Goal: Transaction & Acquisition: Purchase product/service

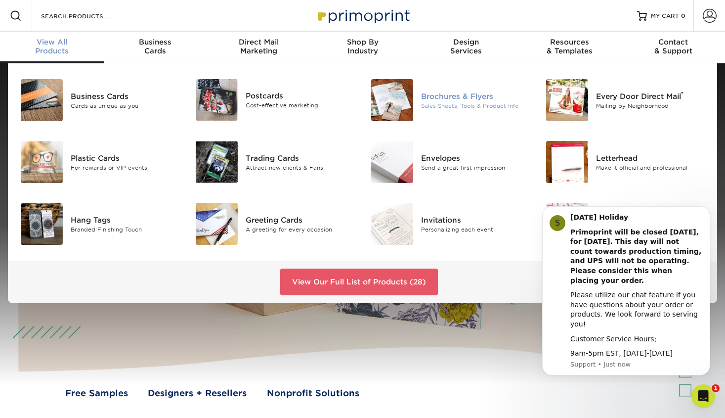
click at [377, 87] on img at bounding box center [392, 100] width 42 height 42
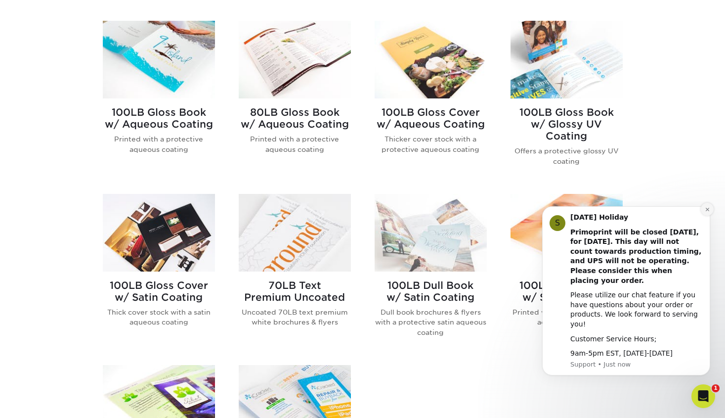
click at [710, 212] on icon "Dismiss notification" at bounding box center [707, 209] width 5 height 5
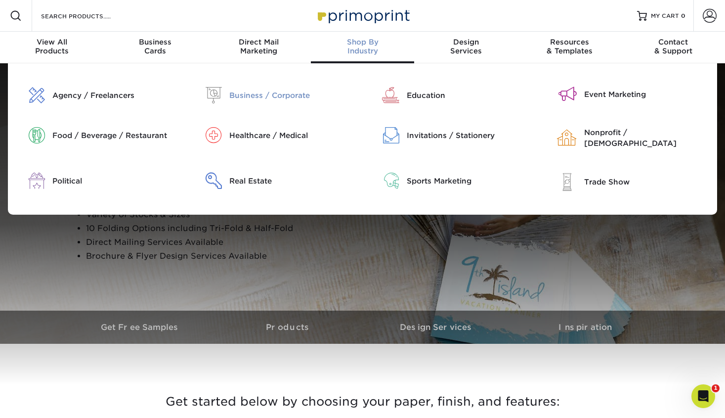
click at [262, 90] on div "Business / Corporate" at bounding box center [292, 95] width 126 height 11
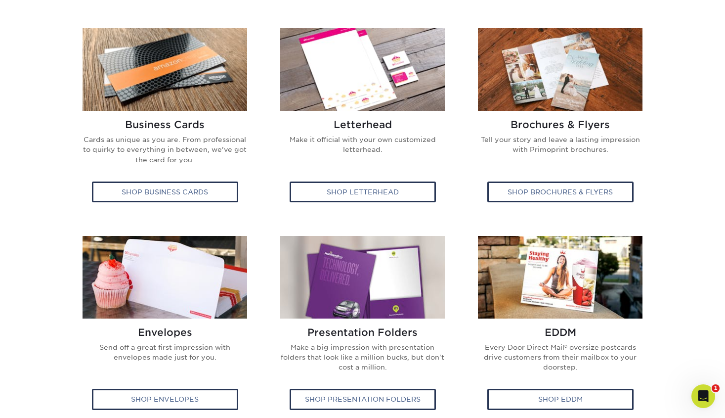
scroll to position [440, 0]
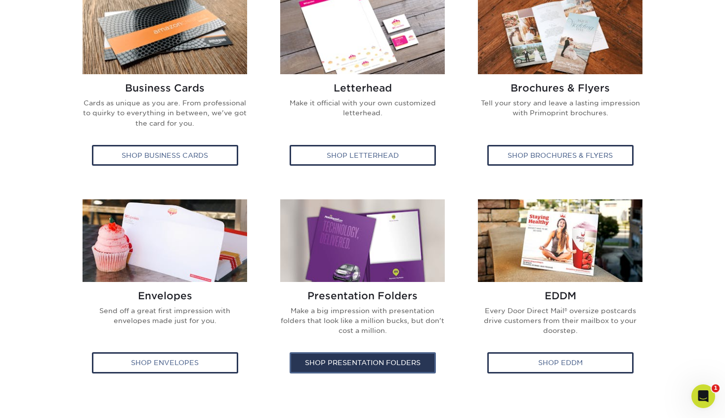
click at [359, 368] on div "Shop Presentation Folders" at bounding box center [363, 362] width 146 height 21
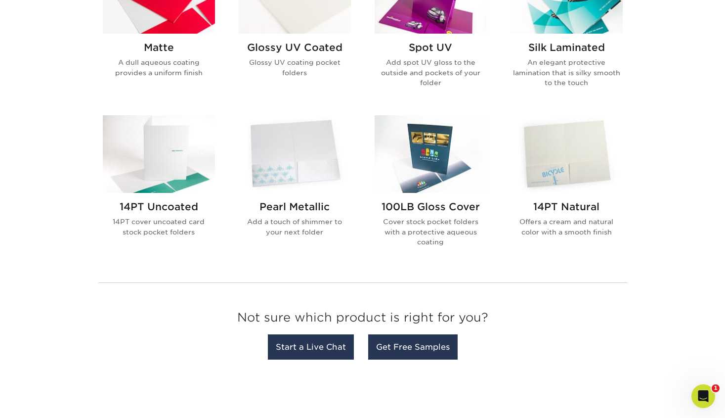
scroll to position [588, 0]
